Goal: Information Seeking & Learning: Compare options

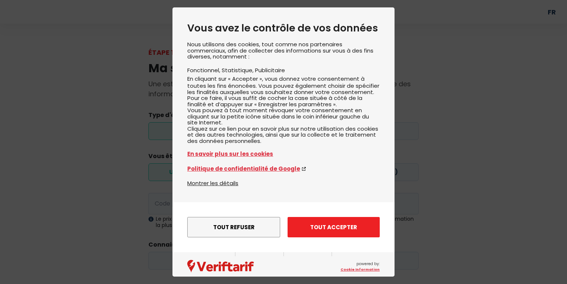
click at [324, 231] on button "Tout accepter" at bounding box center [334, 227] width 92 height 20
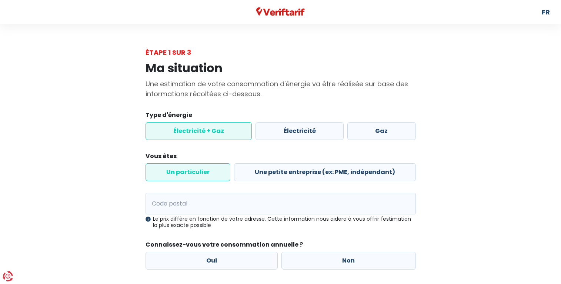
click at [170, 131] on label "Électricité + Gaz" at bounding box center [198, 131] width 107 height 18
click at [170, 131] on input "Électricité + Gaz" at bounding box center [198, 131] width 107 height 18
click at [231, 210] on input "Code postal" at bounding box center [280, 203] width 270 height 21
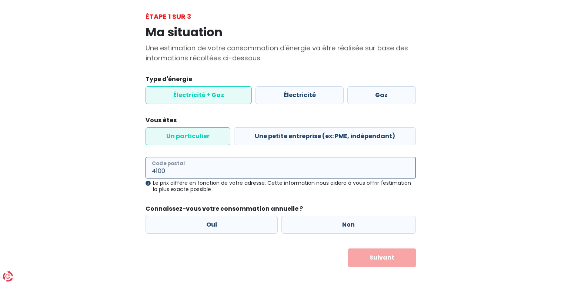
scroll to position [43, 0]
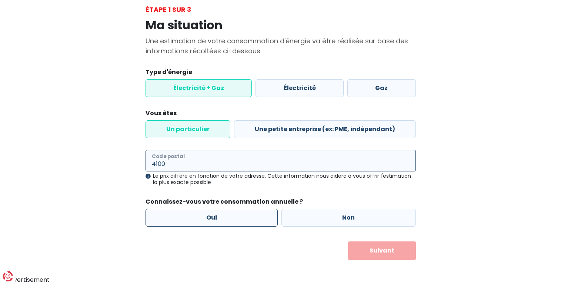
type input "4100"
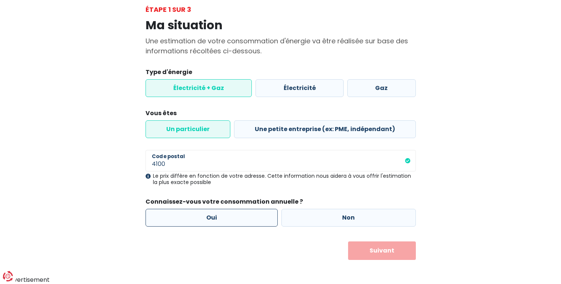
click at [235, 212] on label "Oui" at bounding box center [211, 218] width 133 height 18
click at [235, 212] on input "Oui" at bounding box center [211, 218] width 133 height 18
radio input "true"
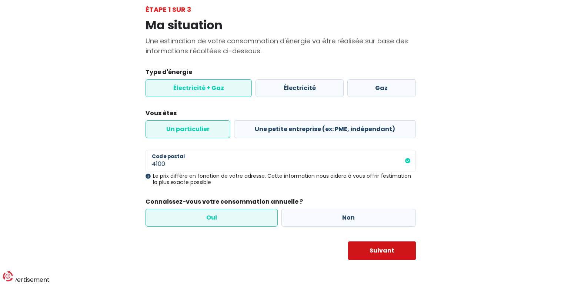
click at [386, 251] on button "Suivant" at bounding box center [382, 250] width 68 height 19
select select
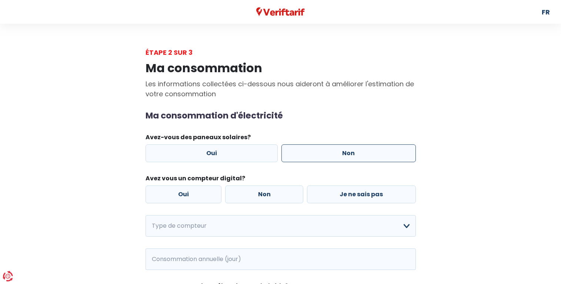
click at [327, 154] on label "Non" at bounding box center [348, 153] width 134 height 18
click at [327, 154] on input "Non" at bounding box center [348, 153] width 134 height 18
radio input "true"
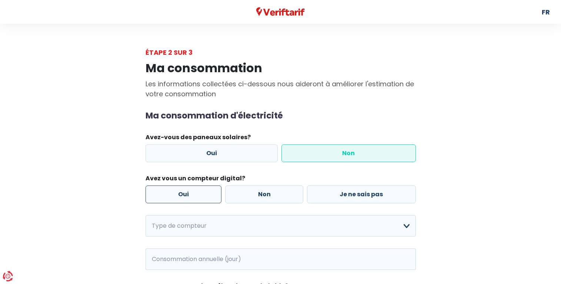
click at [182, 191] on label "Oui" at bounding box center [183, 194] width 76 height 18
click at [182, 191] on input "Oui" at bounding box center [183, 194] width 76 height 18
radio input "true"
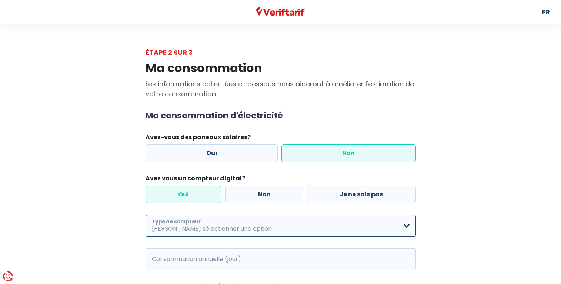
click at [145, 215] on select "Mono-horaire Bi-horaire Mono-horaire + exclusif nuit Bi-horaire + exclusif nuit…" at bounding box center [280, 225] width 270 height 21
select select "day_night_bi_hourly"
click option "Bi-horaire" at bounding box center [0, 0] width 0 height 0
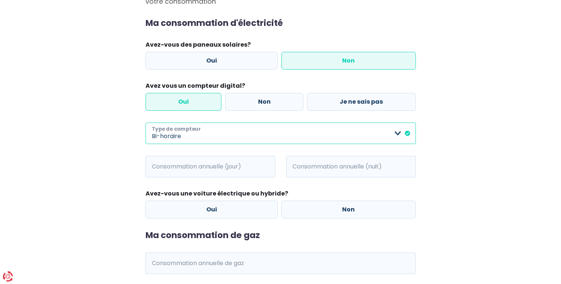
scroll to position [94, 0]
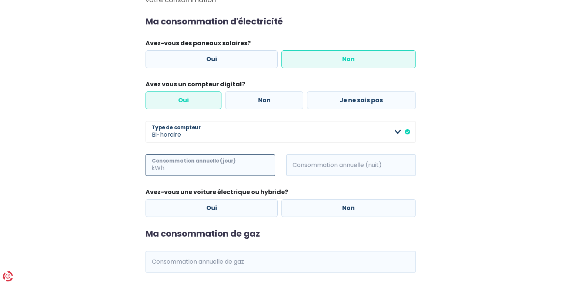
click at [258, 168] on input "Consommation annuelle (jour)" at bounding box center [220, 164] width 109 height 21
type input "1500"
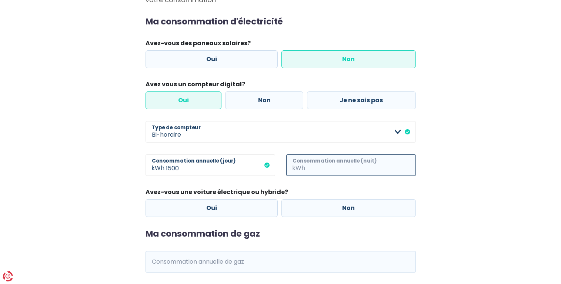
click at [362, 168] on input "Consommation annuelle (nuit)" at bounding box center [361, 164] width 109 height 21
type input "1500"
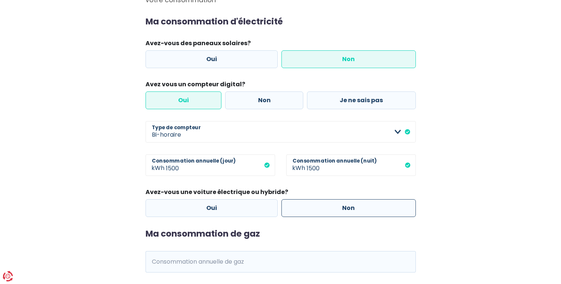
click at [324, 211] on label "Non" at bounding box center [348, 208] width 134 height 18
click at [324, 211] on input "Non" at bounding box center [348, 208] width 134 height 18
radio input "true"
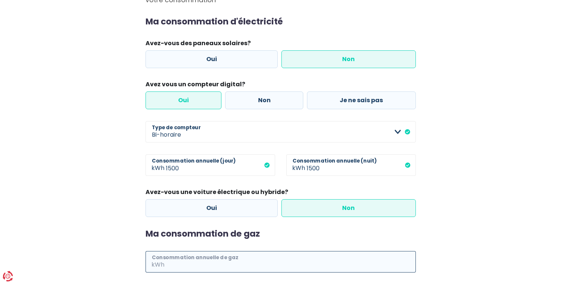
click at [259, 260] on input "Consommation annuelle de gaz" at bounding box center [291, 261] width 250 height 21
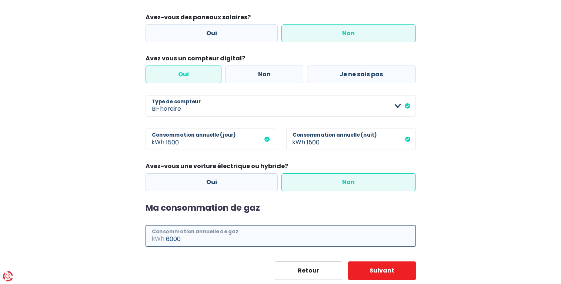
scroll to position [140, 0]
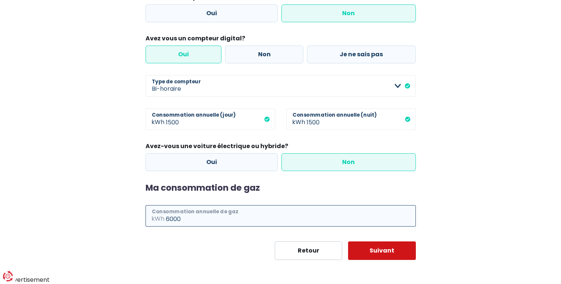
type input "6000"
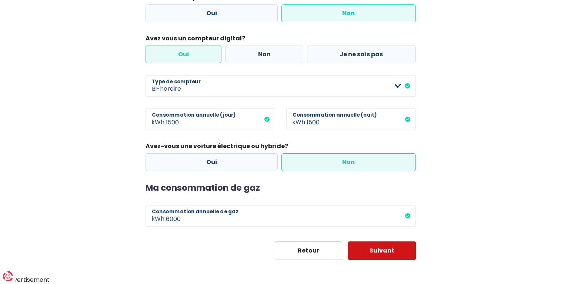
click at [385, 258] on button "Suivant" at bounding box center [382, 250] width 68 height 19
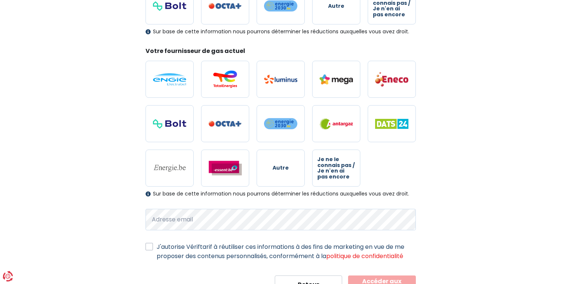
scroll to position [206, 0]
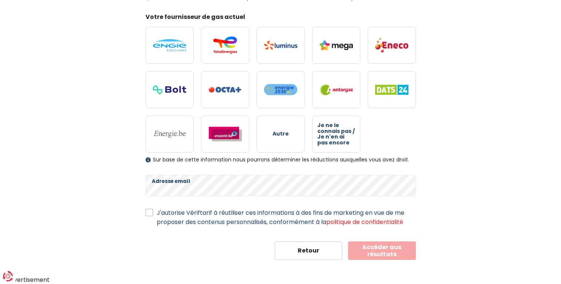
click at [157, 213] on label "J'autorise Vériftarif à réutiliser ces informations à des fins de marketing en …" at bounding box center [286, 217] width 259 height 19
click at [148, 213] on input "J'autorise Vériftarif à réutiliser ces informations à des fins de marketing en …" at bounding box center [148, 211] width 7 height 7
checkbox input "true"
click at [387, 252] on button "Accéder aux résultats" at bounding box center [382, 250] width 68 height 19
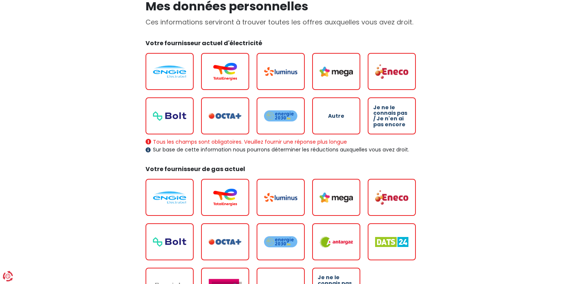
scroll to position [63, 0]
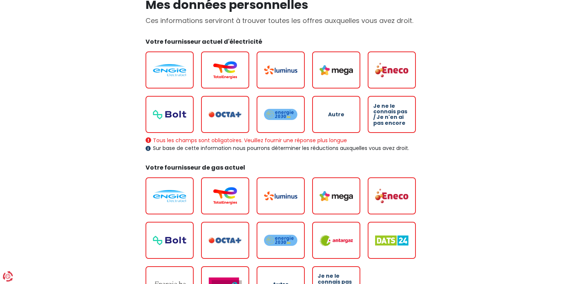
click at [331, 112] on span "Autre" at bounding box center [336, 115] width 16 height 6
click at [331, 111] on input "Autre" at bounding box center [336, 114] width 48 height 37
radio input "true"
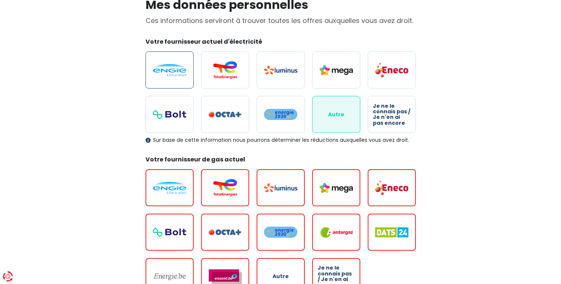
click at [172, 70] on img at bounding box center [169, 70] width 33 height 12
click at [172, 70] on input "radio" at bounding box center [169, 69] width 48 height 37
radio input "true"
radio input "false"
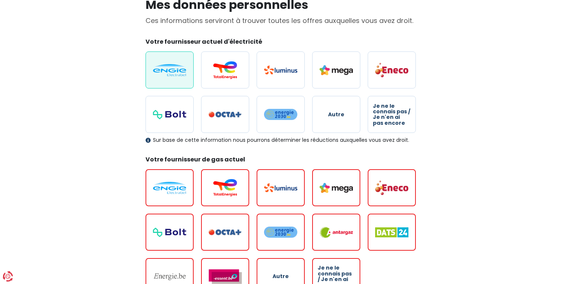
click at [160, 188] on img at bounding box center [169, 188] width 33 height 12
click at [160, 188] on input "radio" at bounding box center [169, 187] width 48 height 37
radio input "true"
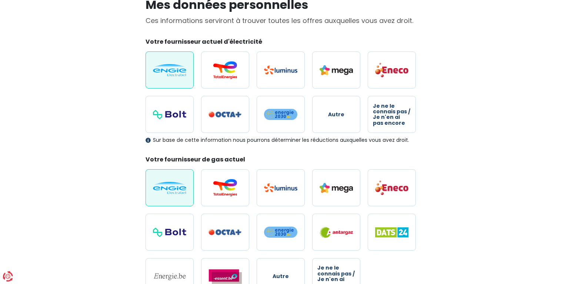
scroll to position [206, 0]
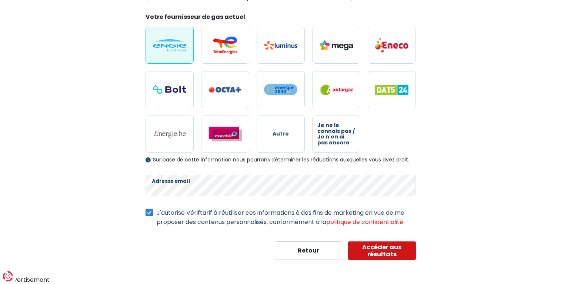
click at [384, 250] on button "Accéder aux résultats" at bounding box center [382, 250] width 68 height 19
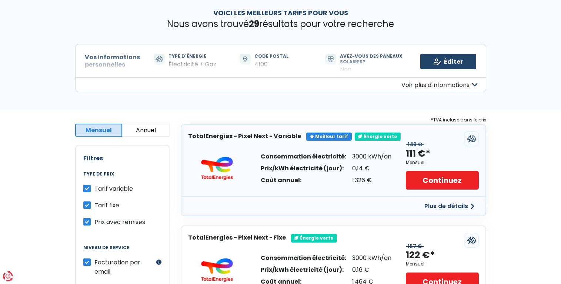
scroll to position [24, 0]
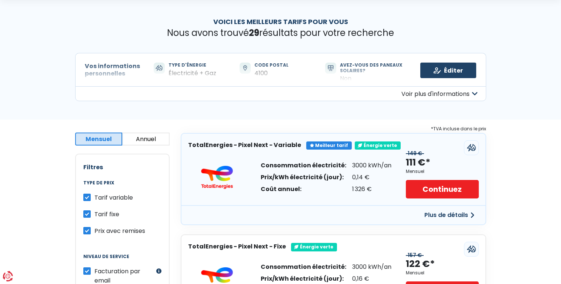
click at [178, 86] on button "Voir plus d'informations" at bounding box center [280, 93] width 411 height 15
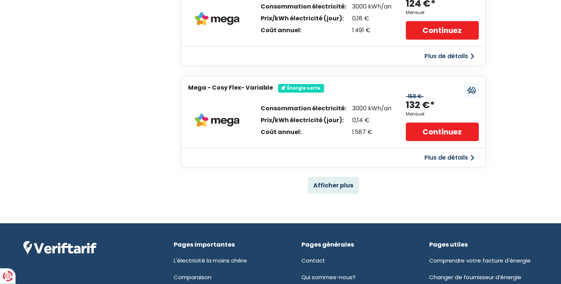
scroll to position [549, 0]
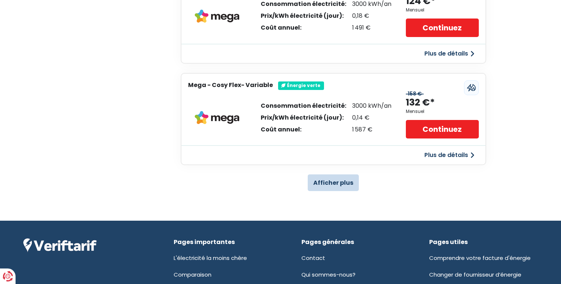
click at [338, 182] on button "Afficher plus" at bounding box center [333, 182] width 51 height 17
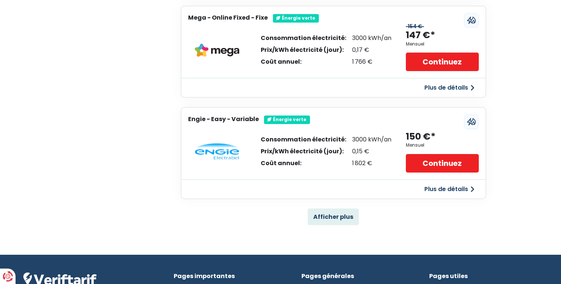
scroll to position [1513, 0]
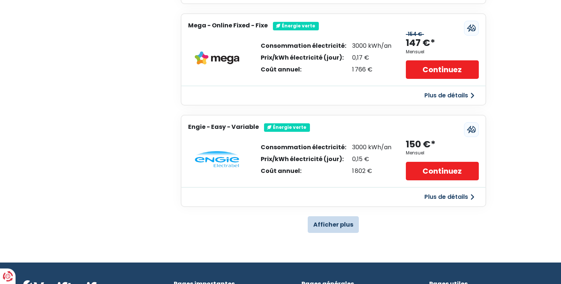
click at [335, 224] on button "Afficher plus" at bounding box center [333, 224] width 51 height 17
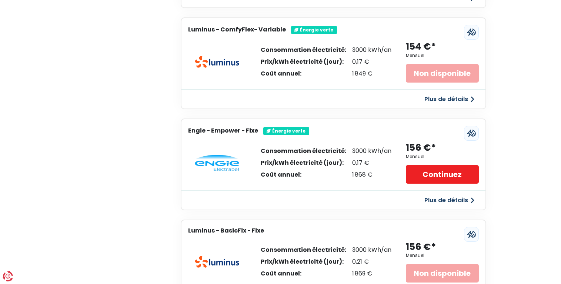
scroll to position [0, 0]
